Goal: Task Accomplishment & Management: Use online tool/utility

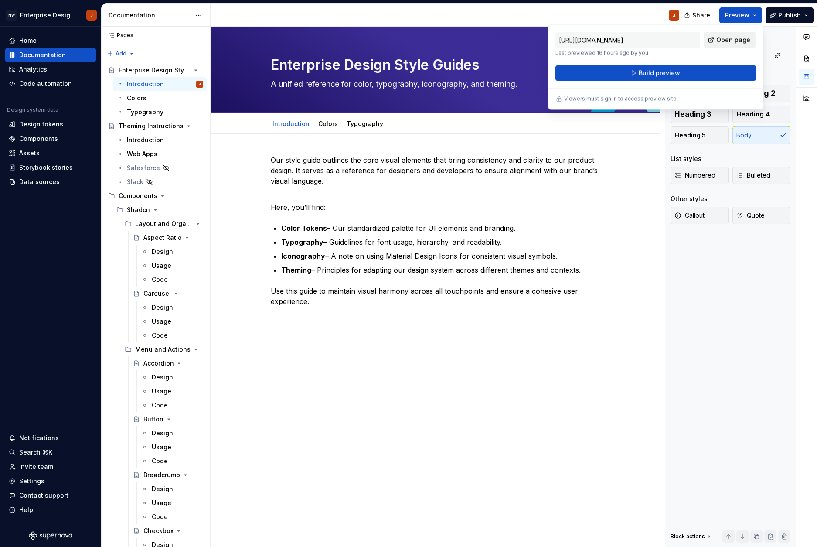
click at [731, 36] on span "Open page" at bounding box center [733, 40] width 34 height 9
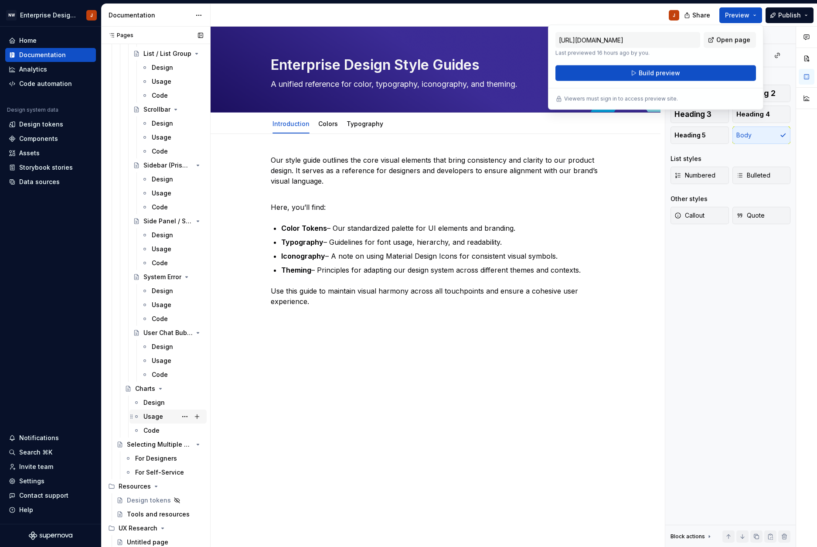
scroll to position [3003, 0]
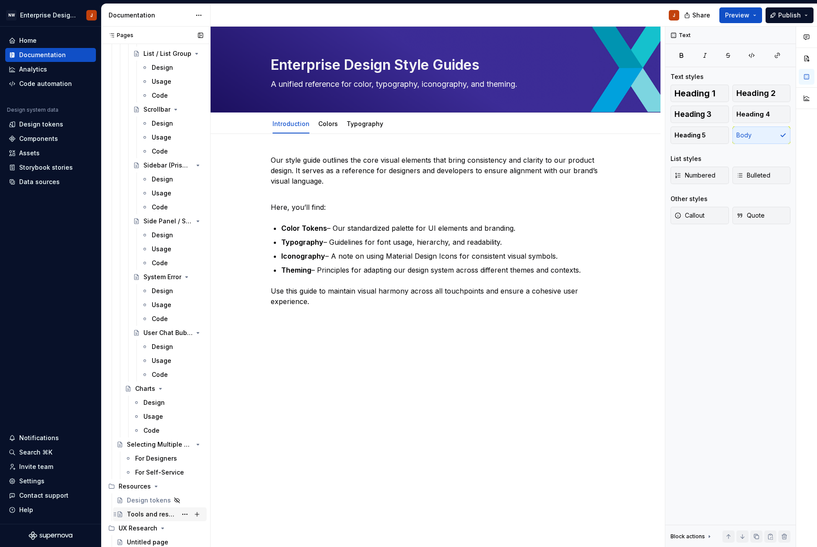
click at [143, 515] on div "Tools and resources" at bounding box center [152, 514] width 50 height 9
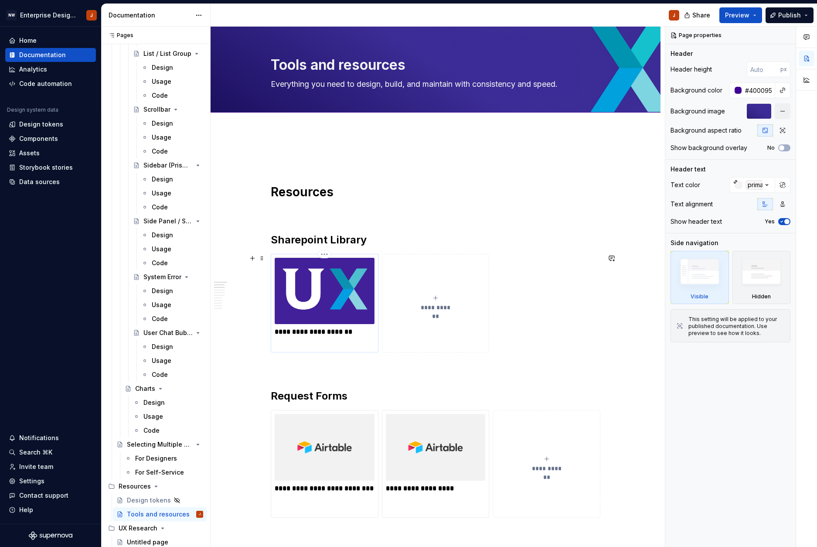
click at [345, 308] on img at bounding box center [325, 291] width 100 height 66
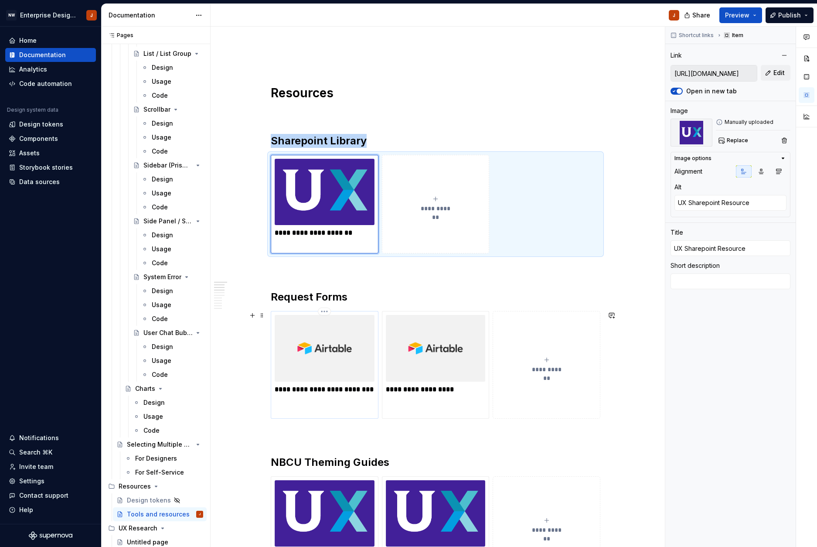
scroll to position [100, 0]
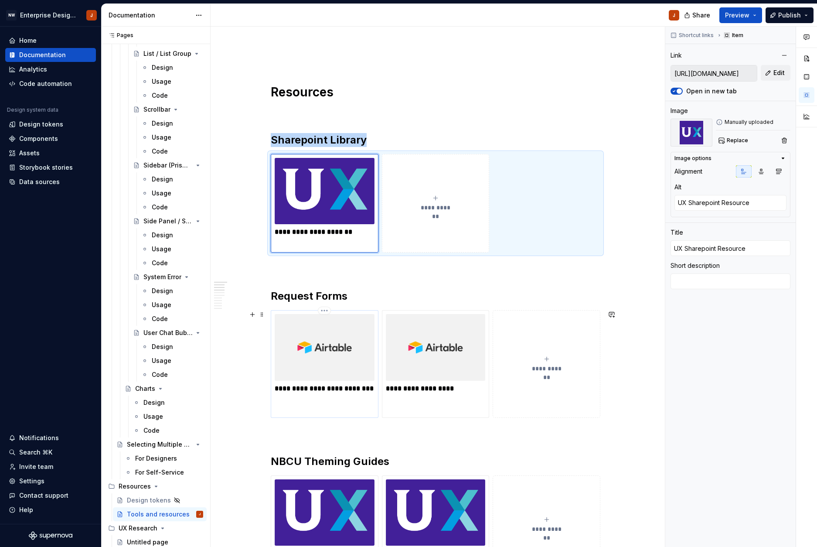
type textarea "*"
type input "[URL][DOMAIN_NAME]"
type textarea "Figma/Figjam License Request"
type input "Figma/Figjam License Request"
click at [345, 365] on img at bounding box center [325, 347] width 100 height 66
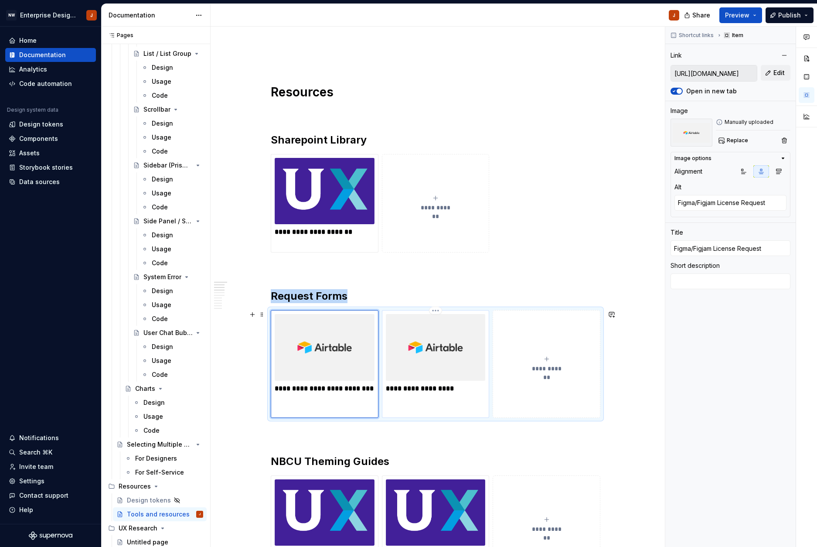
type textarea "*"
type input "[URL][DOMAIN_NAME]"
type textarea "New Project Request"
type input "New Project Request"
click at [410, 372] on img at bounding box center [436, 347] width 100 height 66
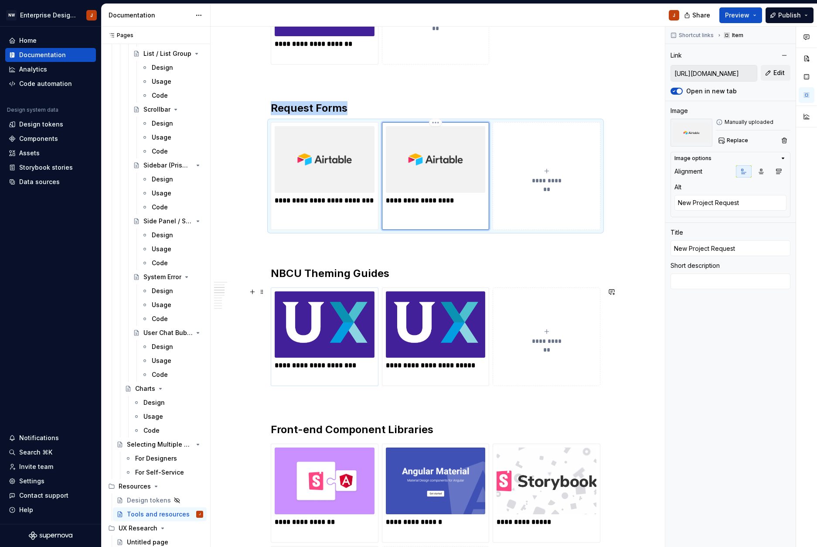
scroll to position [296, 0]
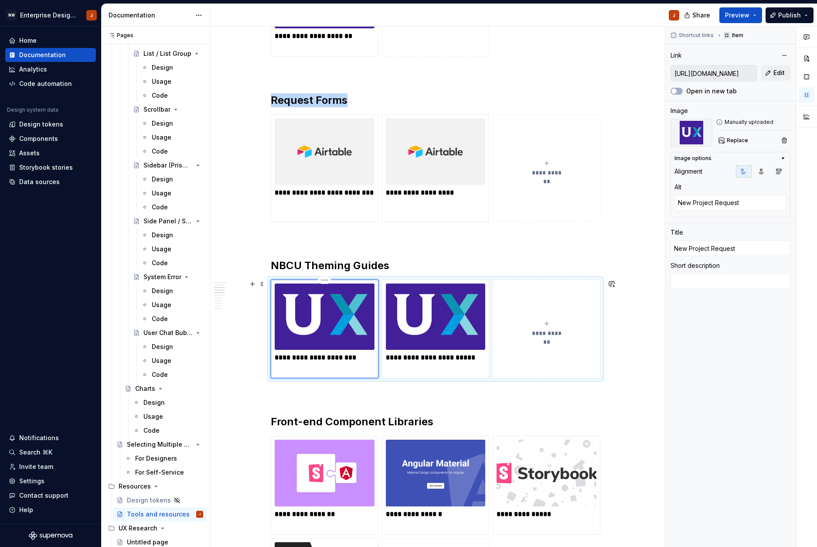
type textarea "*"
type input "[URL][DOMAIN_NAME]"
type textarea "Self Service - Web Apps"
type input "Self Service - Web Apps"
click at [334, 349] on img at bounding box center [325, 316] width 100 height 66
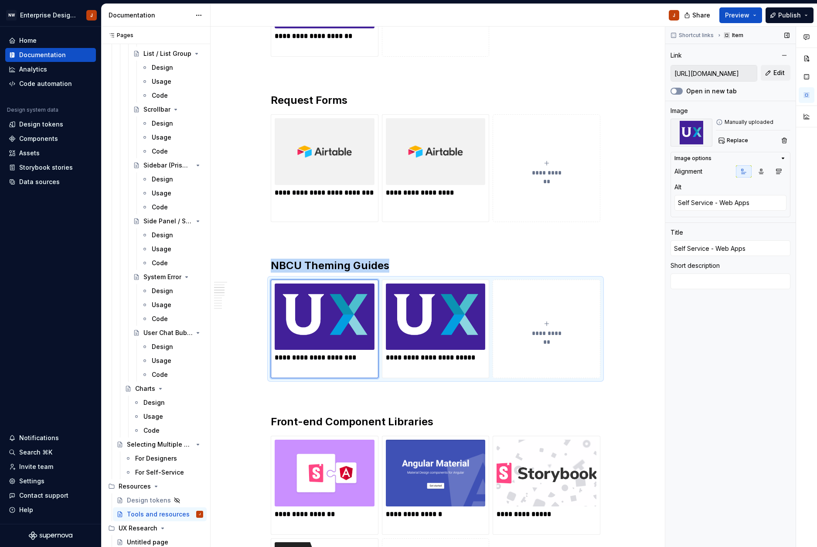
click at [679, 89] on button "Open in new tab" at bounding box center [677, 91] width 12 height 7
type textarea "*"
type input "[URL][DOMAIN_NAME]"
type textarea "Self Service - Salesforce"
type input "Self Service - Salesforce"
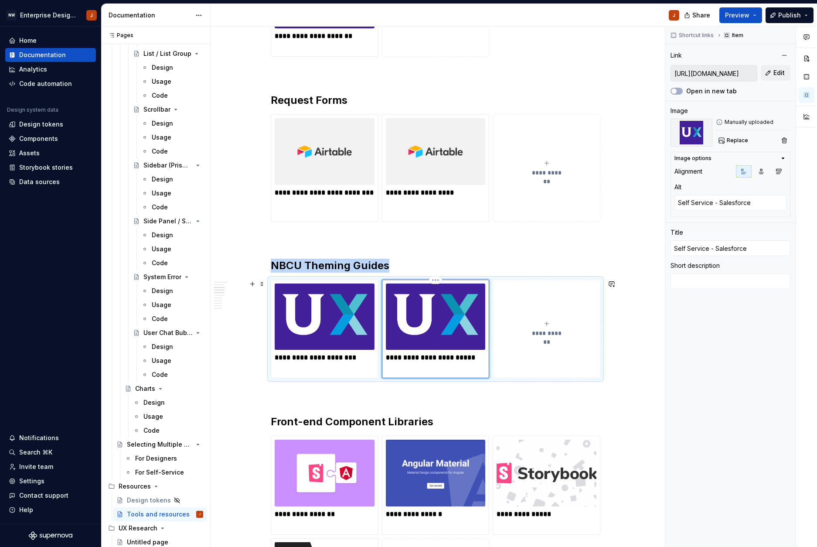
click at [432, 337] on img at bounding box center [436, 316] width 100 height 66
click at [679, 89] on button "Open in new tab" at bounding box center [677, 91] width 12 height 7
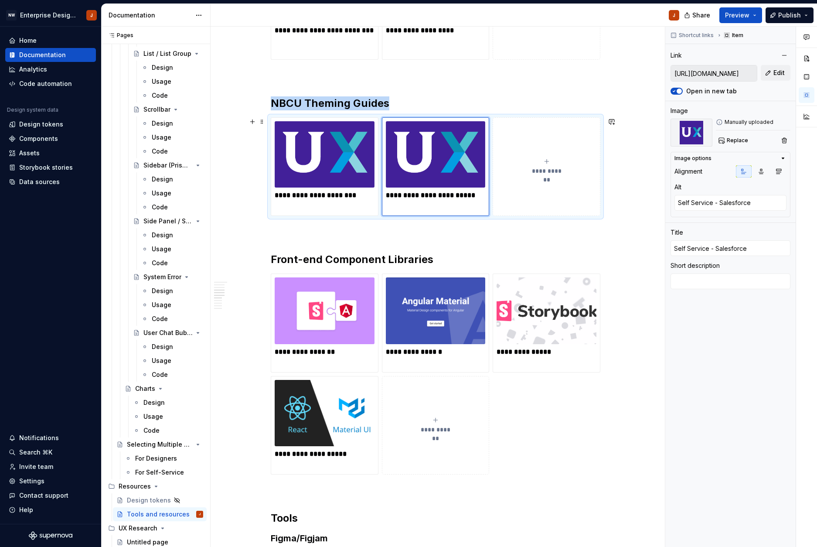
scroll to position [540, 0]
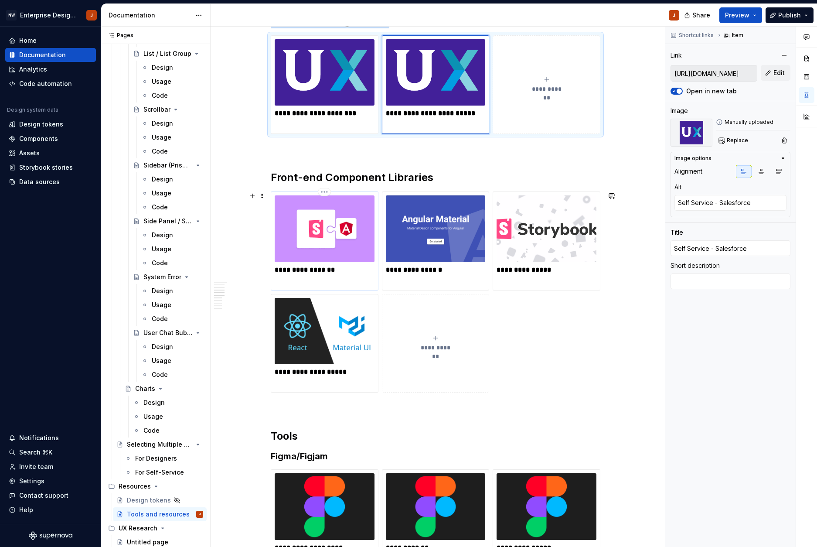
type textarea "*"
type input "[URL][DOMAIN_NAME]"
type input "Angular Storybook"
click at [355, 219] on img at bounding box center [325, 228] width 100 height 66
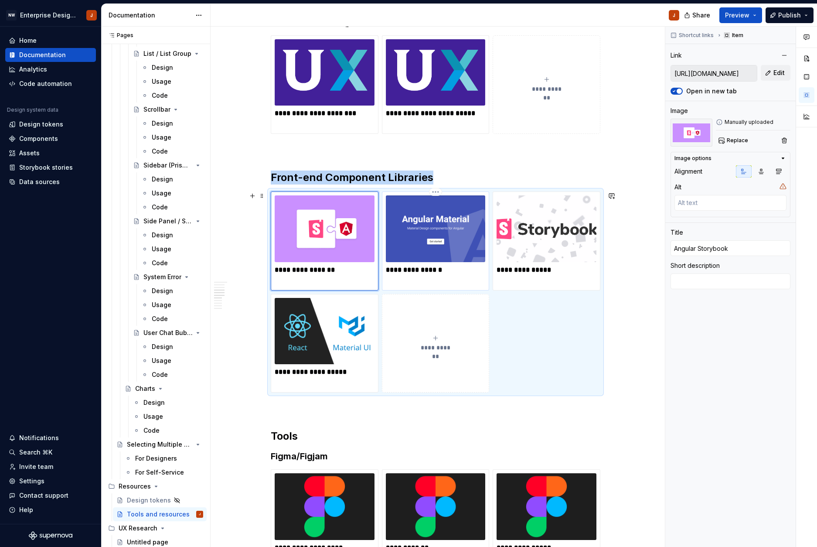
type textarea "*"
type input "[URL][DOMAIN_NAME]"
type textarea "Angular Material"
type input "Angular Material"
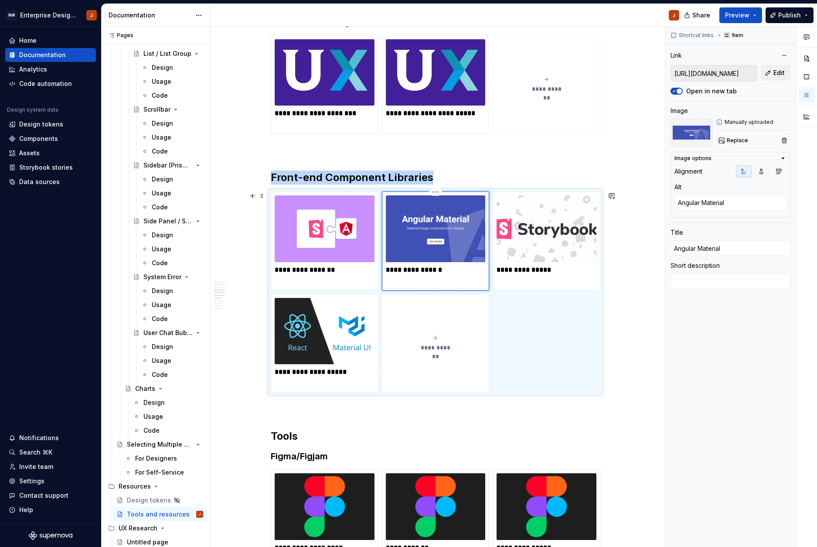
click at [414, 232] on img at bounding box center [436, 228] width 100 height 66
type textarea "*"
type input "[URL][DOMAIN_NAME]"
type input "React Storybook"
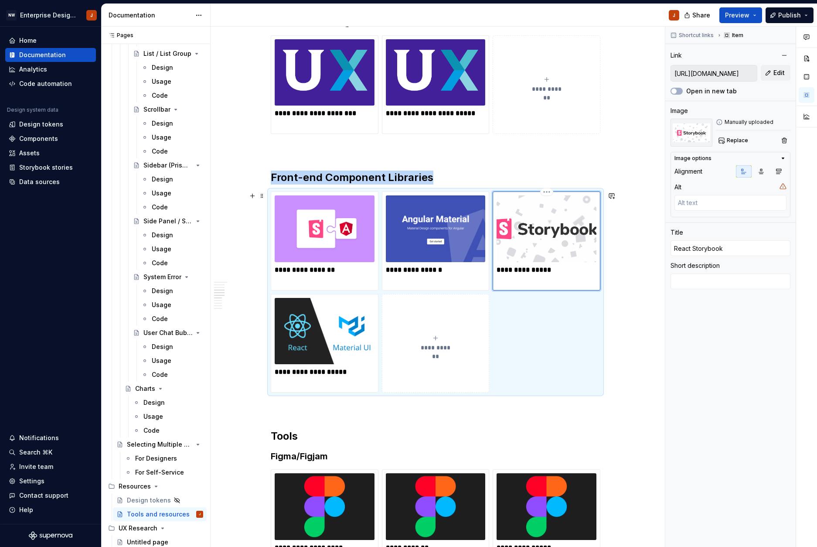
click at [518, 246] on img at bounding box center [547, 228] width 100 height 66
click at [681, 90] on button "Open in new tab" at bounding box center [677, 91] width 12 height 7
type textarea "*"
type input "[URL][DOMAIN_NAME]"
type textarea "React Material - MUI"
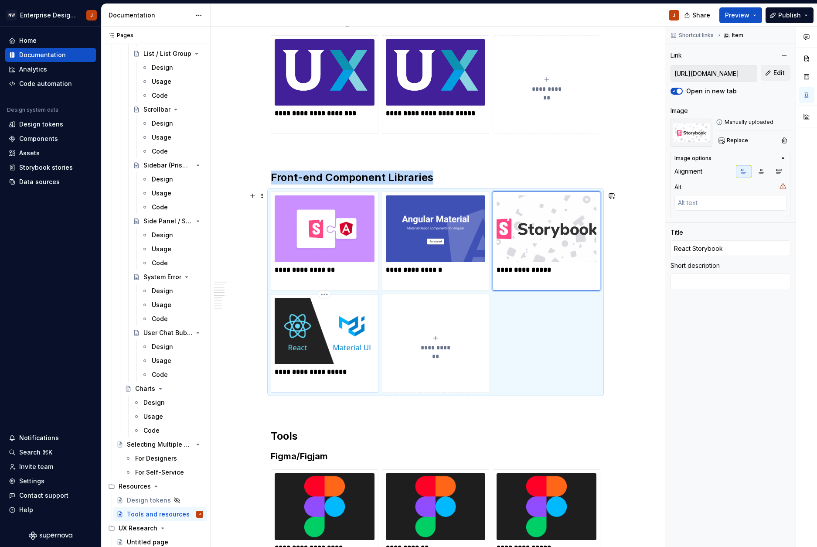
type input "React Material - MUI"
click at [324, 344] on img at bounding box center [325, 331] width 100 height 66
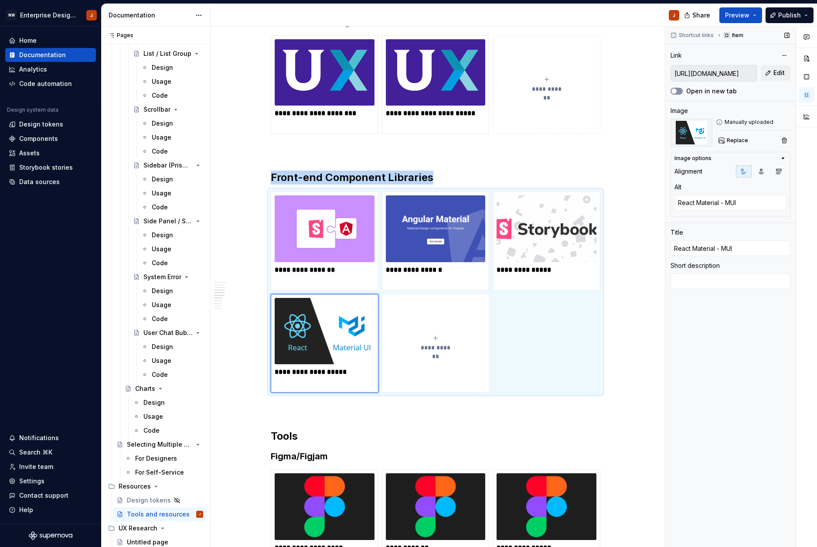
click at [681, 90] on button "Open in new tab" at bounding box center [677, 91] width 12 height 7
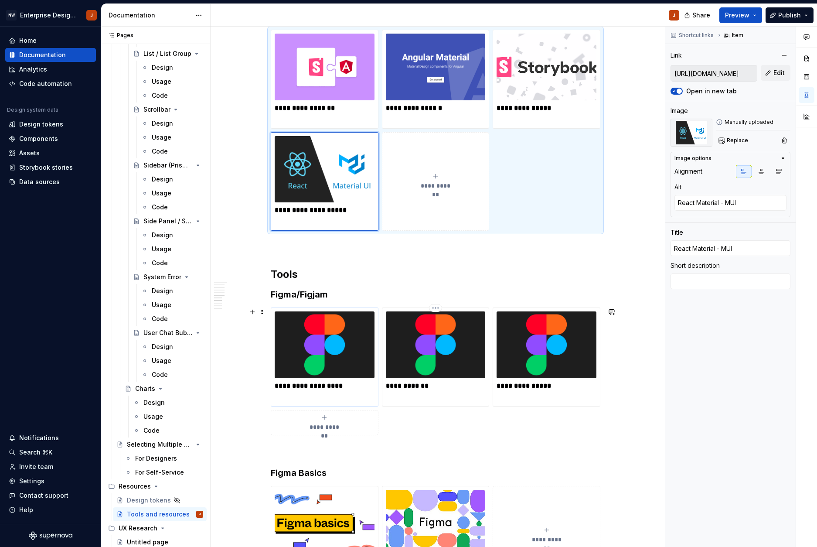
scroll to position [706, 0]
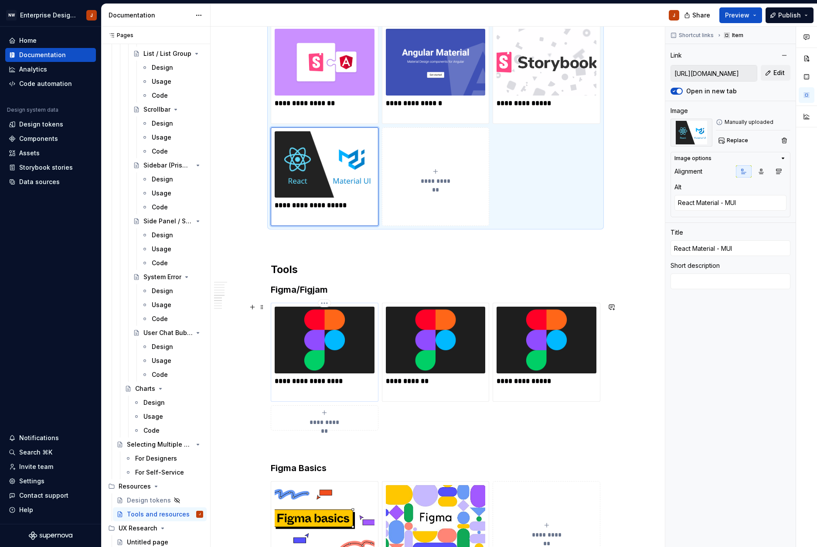
type textarea "*"
type input "[URL][DOMAIN_NAME]"
type input "Onboarding to Figma"
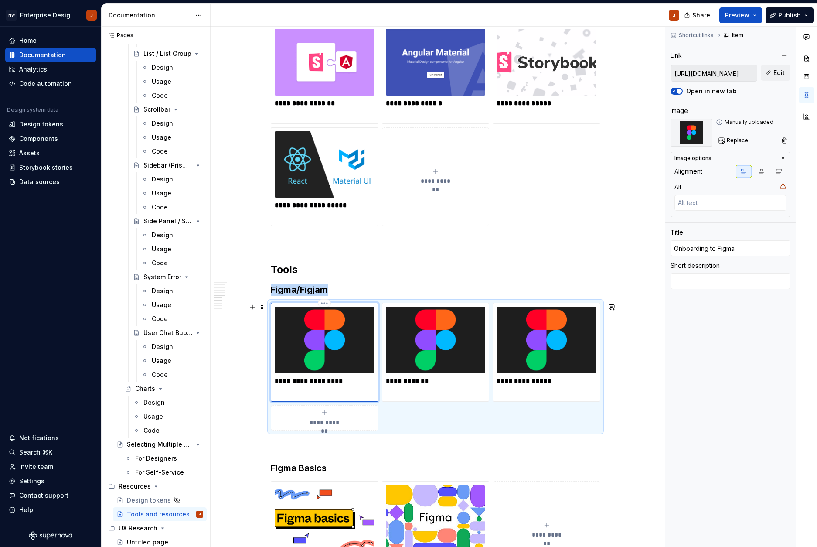
click at [354, 348] on img at bounding box center [325, 340] width 100 height 66
type textarea "*"
type input "[URL][DOMAIN_NAME]"
type textarea "Figma How To"
type input "Figma How-to"
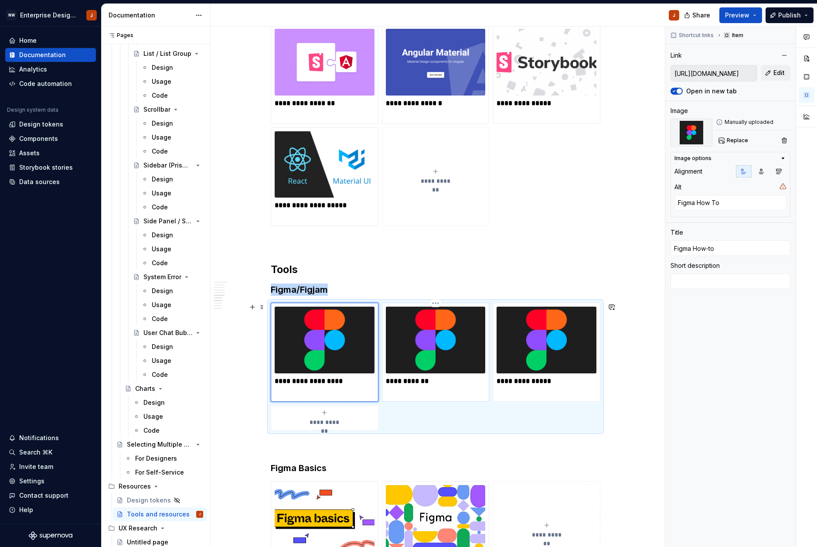
click at [402, 346] on img at bounding box center [436, 340] width 100 height 66
type textarea "*"
type input "[URL][DOMAIN_NAME]"
type input "Figma Libraries"
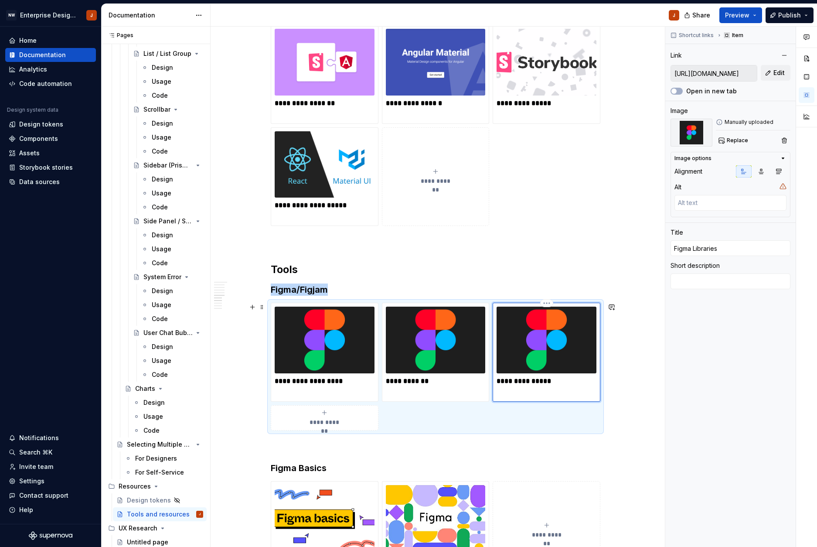
click at [522, 348] on img at bounding box center [547, 340] width 100 height 66
click at [679, 89] on button "Open in new tab" at bounding box center [677, 91] width 12 height 7
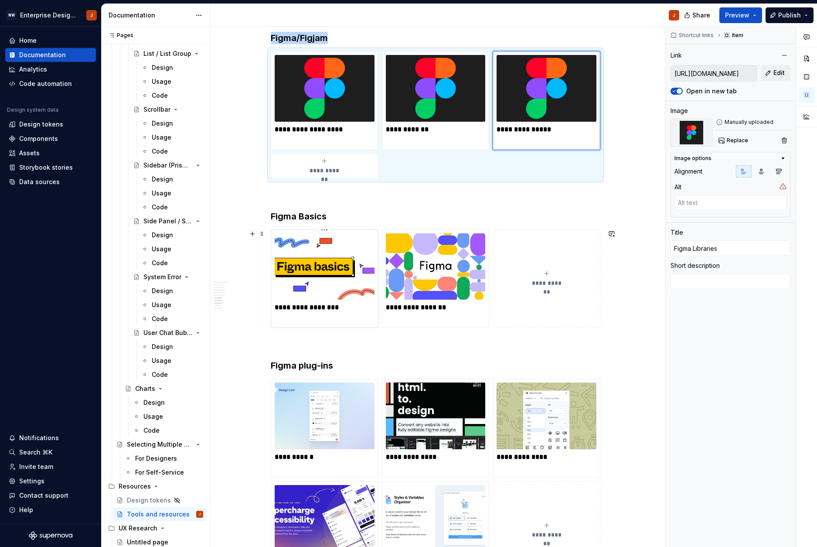
scroll to position [965, 0]
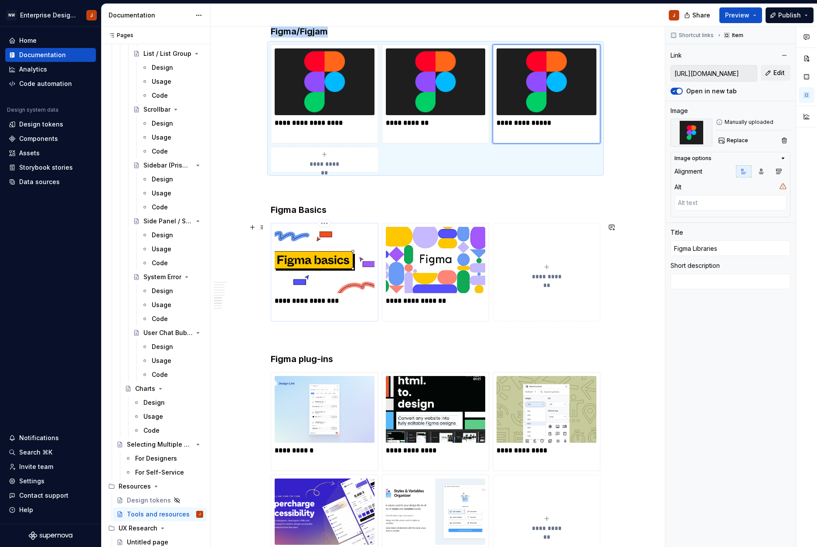
type textarea "*"
type input "[URL][DOMAIN_NAME]"
type input "Beginner Tutorials"
click at [307, 267] on img at bounding box center [325, 260] width 100 height 66
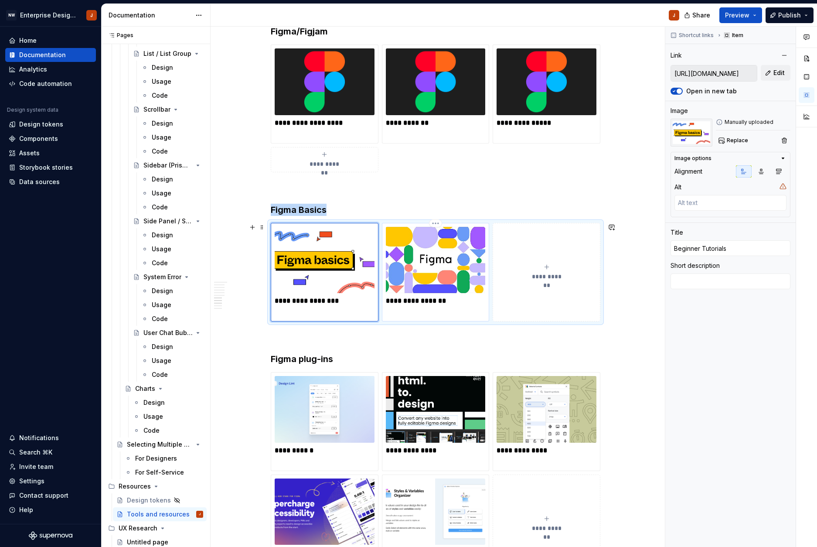
type textarea "*"
type input "[URL][DOMAIN_NAME]"
type textarea "YouTube Tutorials"
type input "YouTube Tutorials"
click at [405, 265] on img at bounding box center [436, 260] width 100 height 66
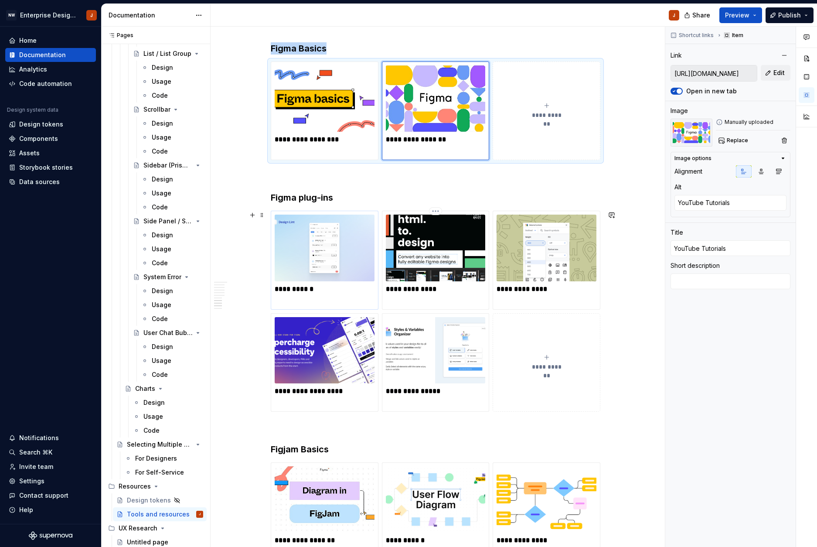
scroll to position [1127, 0]
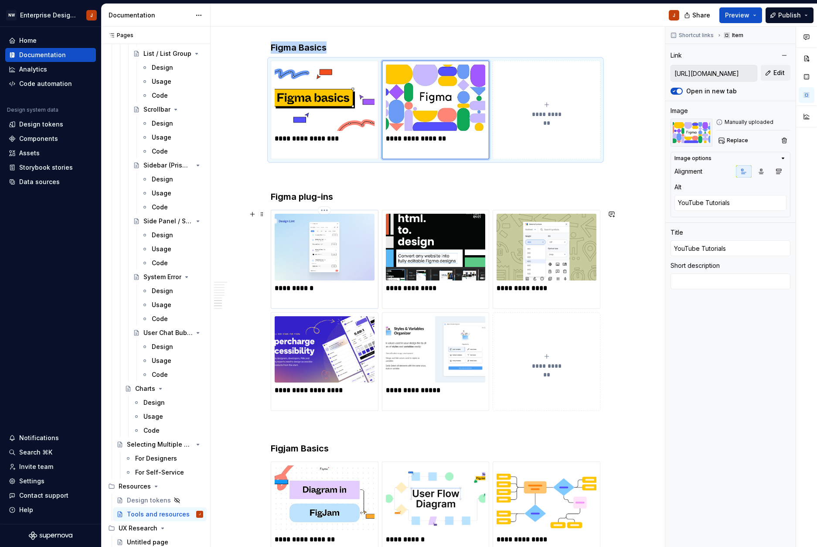
type textarea "*"
type input "[URL][DOMAIN_NAME]"
type input "Design Lint"
click at [347, 281] on div "**********" at bounding box center [325, 259] width 100 height 91
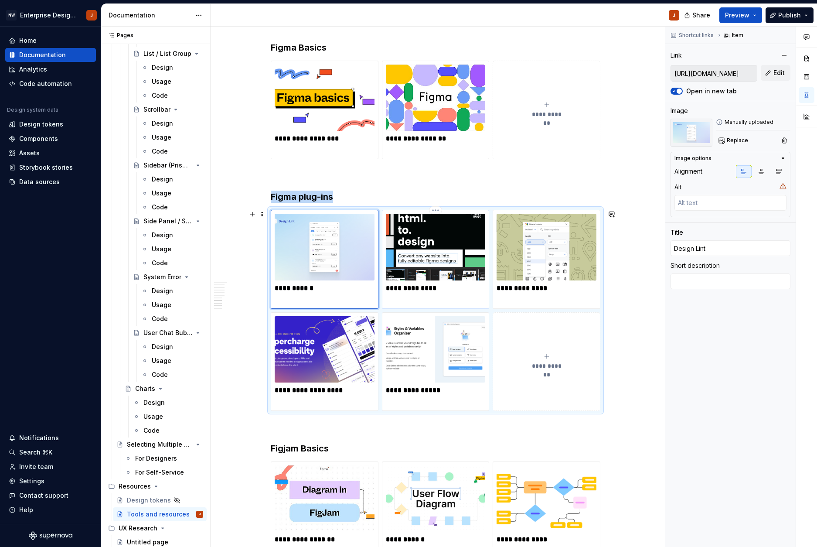
type textarea "*"
type input "[URL][DOMAIN_NAME][DOMAIN_NAME]"
type input "[DOMAIN_NAME]"
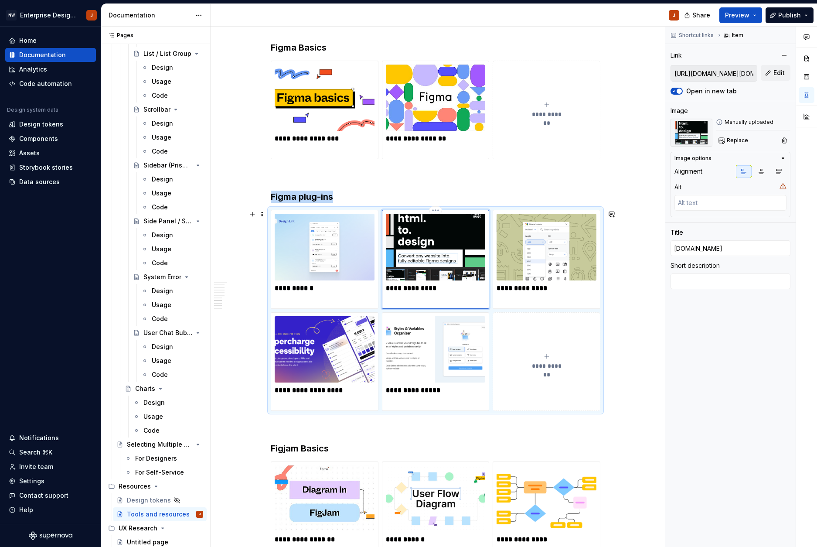
click at [436, 266] on img at bounding box center [436, 247] width 100 height 66
type textarea "*"
type input "[URL][DOMAIN_NAME]"
type input "Material Icons"
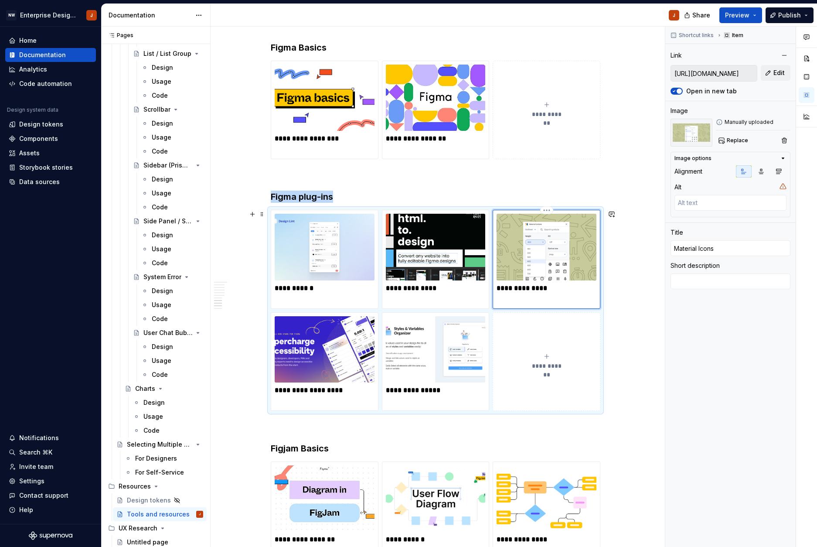
click at [567, 258] on img at bounding box center [547, 247] width 100 height 66
type textarea "*"
type input "[URL][DOMAIN_NAME][PERSON_NAME]"
type input "[PERSON_NAME] Accessibility"
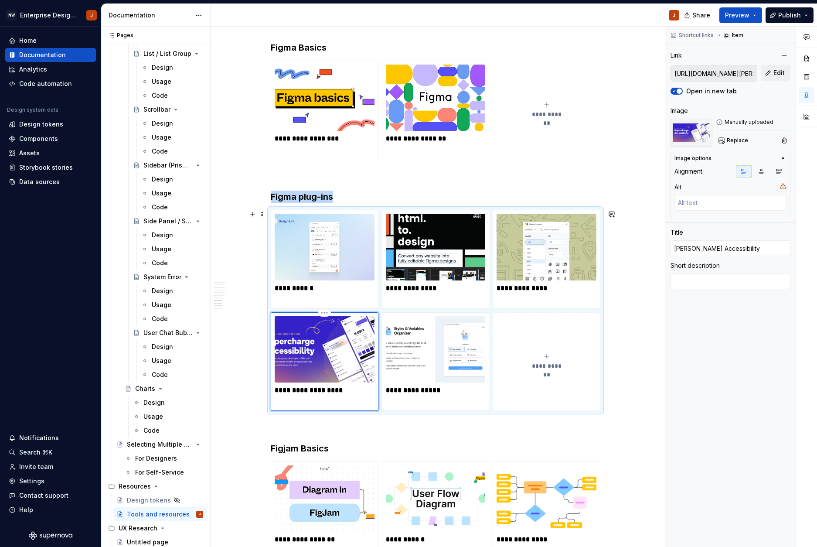
click at [339, 349] on img at bounding box center [325, 349] width 100 height 66
type textarea "*"
type input "[URL][DOMAIN_NAME]"
type input "Style Organizer"
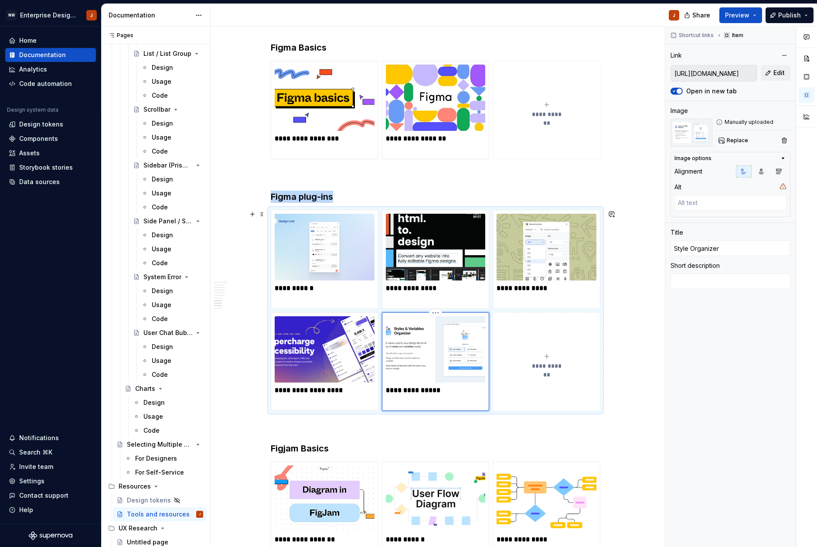
click at [396, 355] on img at bounding box center [436, 349] width 100 height 66
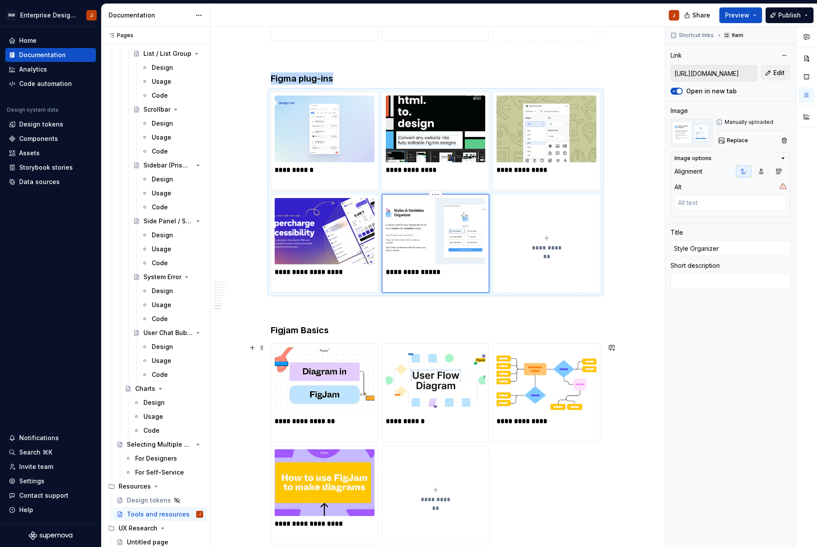
scroll to position [1401, 0]
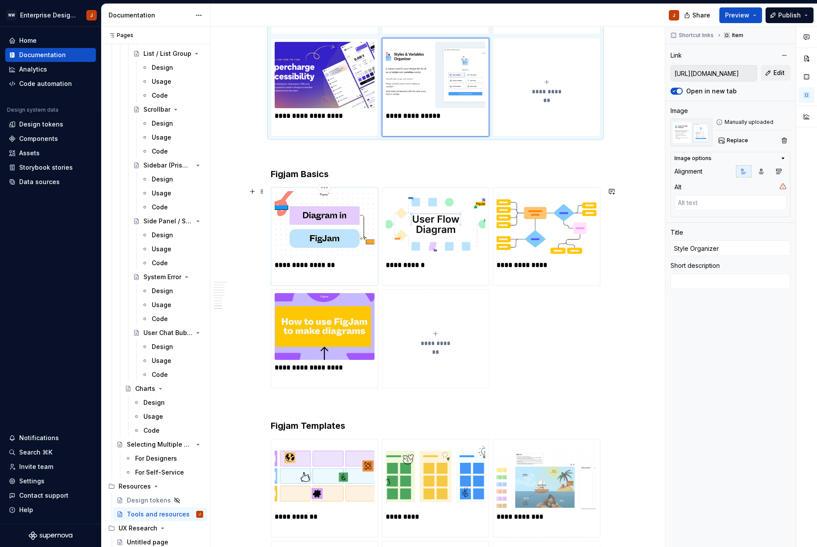
type textarea "*"
type input "[URL][DOMAIN_NAME]"
type input "YouTube Tutorials"
click at [332, 255] on img at bounding box center [325, 224] width 100 height 66
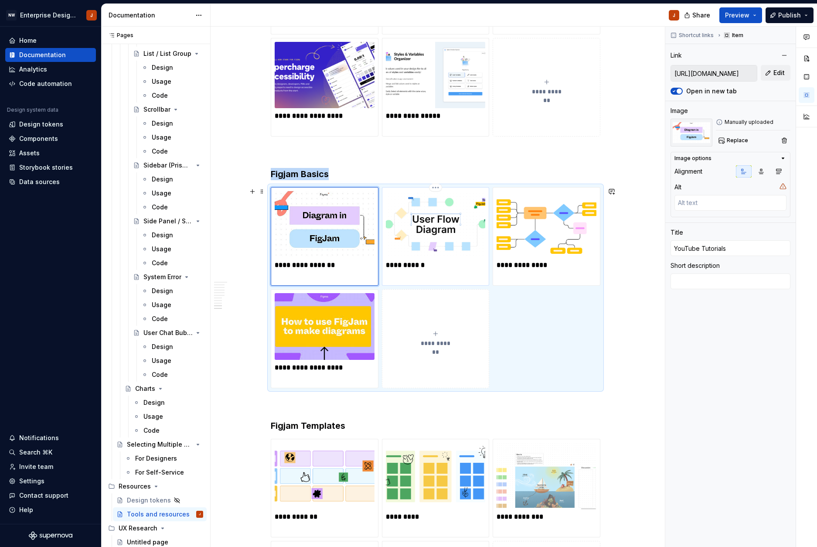
type textarea "*"
type input "[URL][DOMAIN_NAME]"
type input "Flow charts"
click at [426, 250] on img at bounding box center [436, 224] width 100 height 66
type textarea "*"
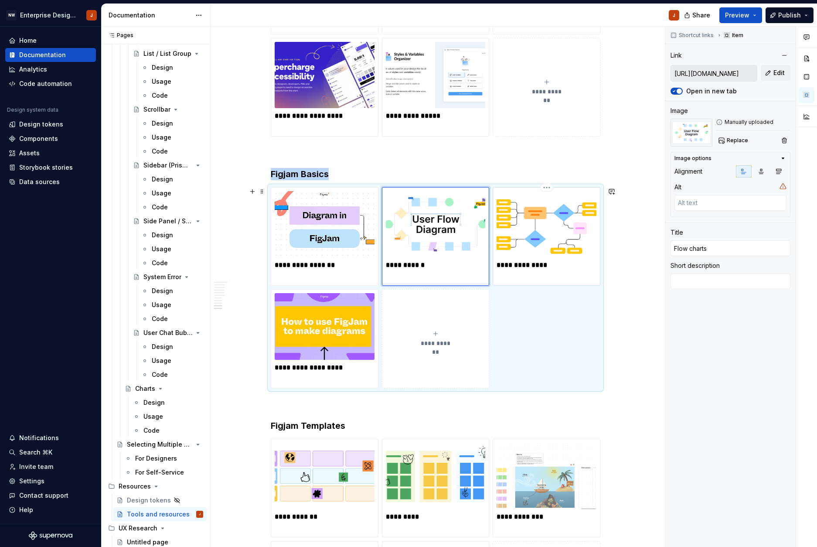
type input "[URL][DOMAIN_NAME]"
type input "Diagram Basics"
click at [529, 246] on img at bounding box center [547, 224] width 100 height 66
type textarea "*"
type input "[URL][DOMAIN_NAME]"
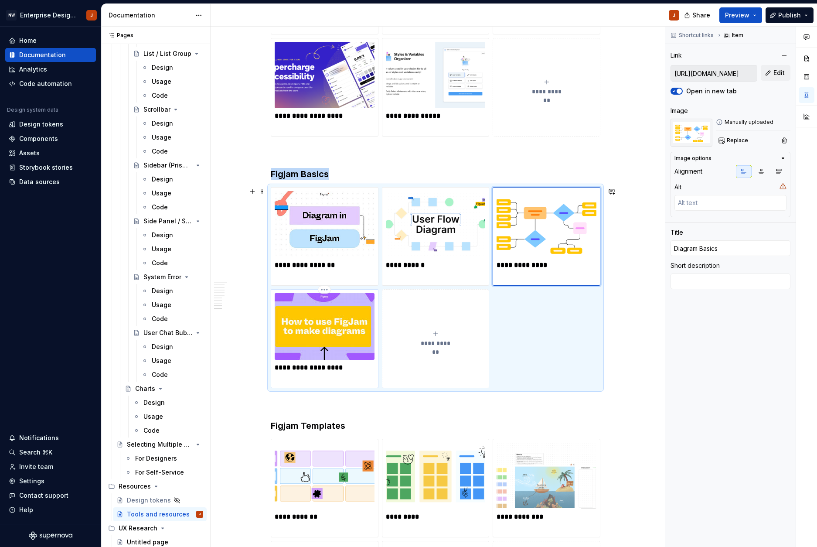
type input "More Diagram Basics"
click at [331, 331] on img at bounding box center [325, 326] width 100 height 66
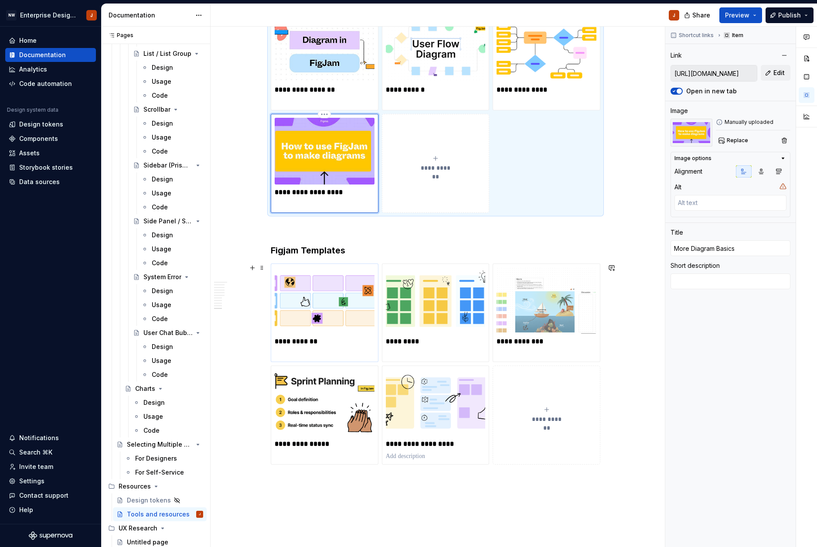
scroll to position [1578, 0]
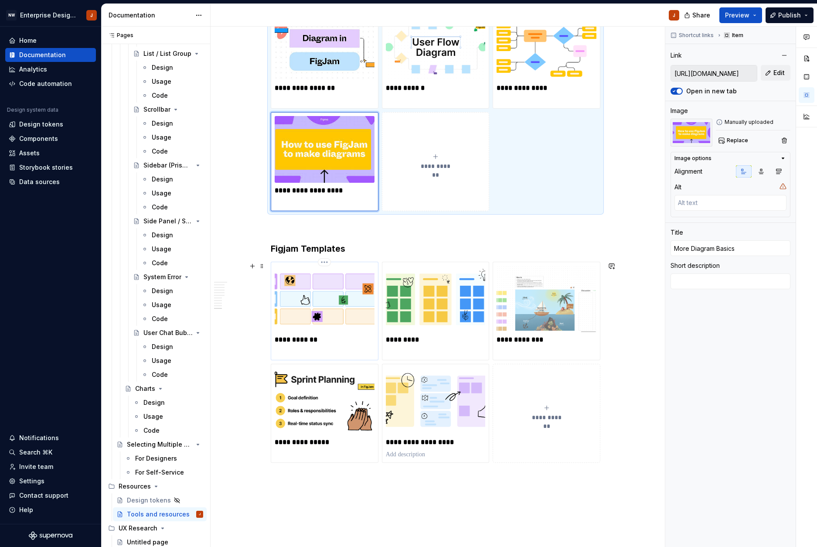
type textarea "*"
type input "[URL][DOMAIN_NAME]"
type input "1-1 Meetings"
click at [332, 329] on img at bounding box center [325, 299] width 100 height 66
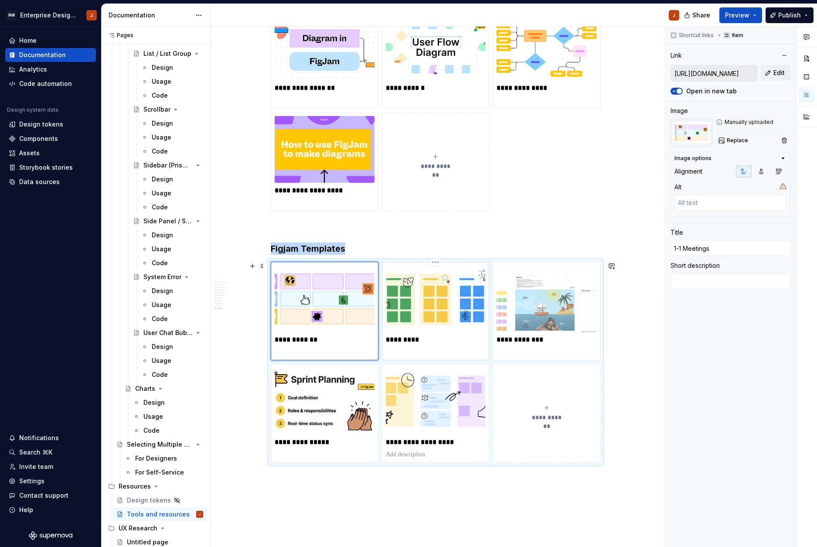
type textarea "*"
type input "[URL][DOMAIN_NAME]"
type input "Critiques"
click at [410, 323] on img at bounding box center [436, 299] width 100 height 66
type textarea "*"
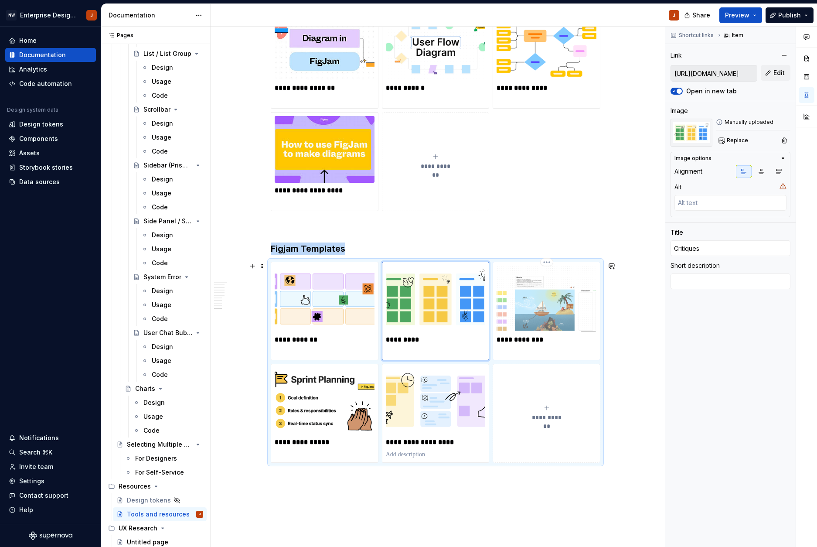
type input "[URL][DOMAIN_NAME]"
type input "Retrospective"
click at [529, 313] on img at bounding box center [547, 299] width 100 height 66
type textarea "*"
type input "[URL][DOMAIN_NAME]"
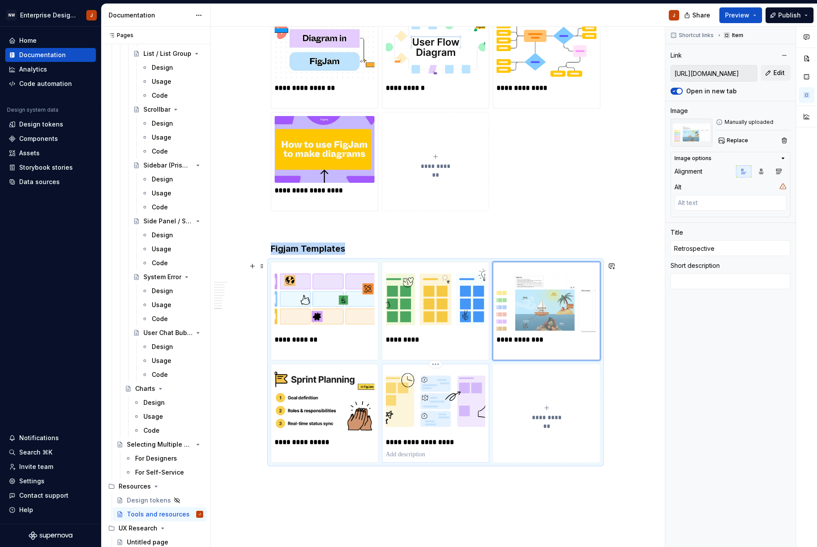
type input "Team Meeting Agenda"
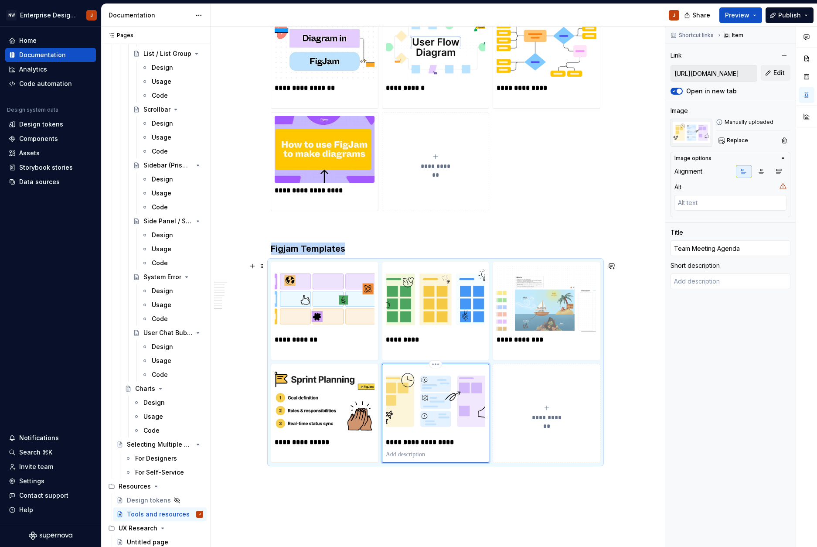
click at [418, 417] on img at bounding box center [436, 401] width 100 height 66
type textarea "*"
type input "[URL][DOMAIN_NAME]"
type input "Sprint Planning"
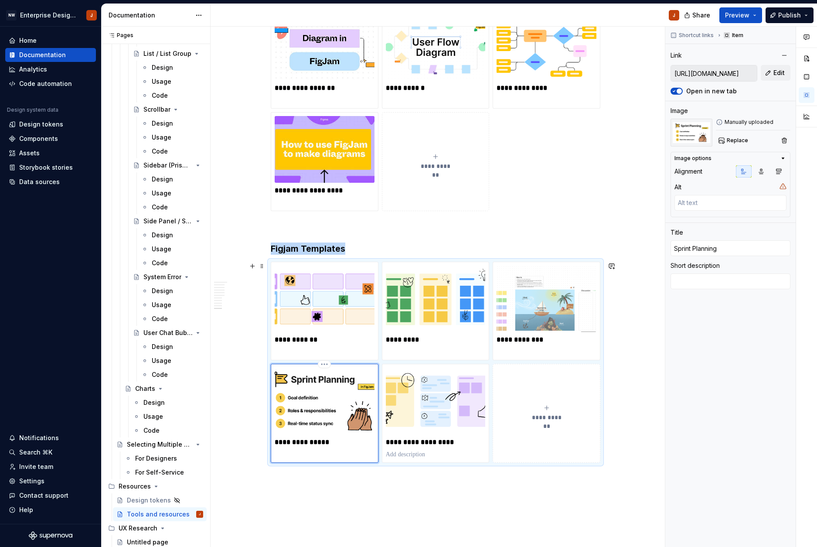
click at [330, 406] on img at bounding box center [325, 401] width 100 height 66
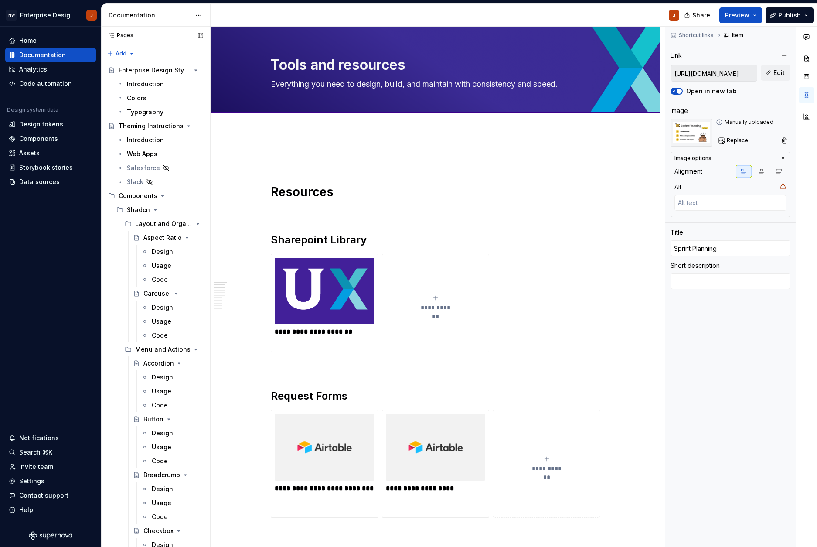
scroll to position [0, 0]
click at [749, 18] on span "Preview" at bounding box center [737, 15] width 24 height 9
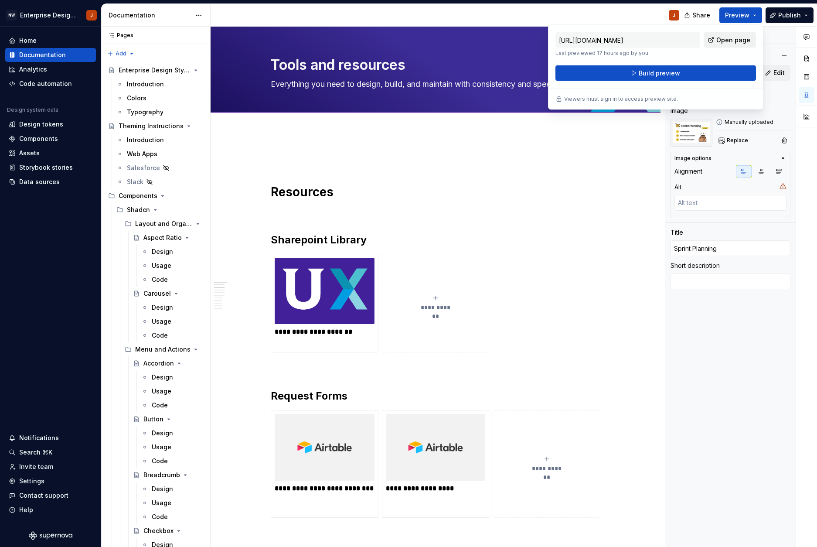
click at [722, 38] on span "Open page" at bounding box center [733, 40] width 34 height 9
type textarea "*"
